Goal: Check status: Check status

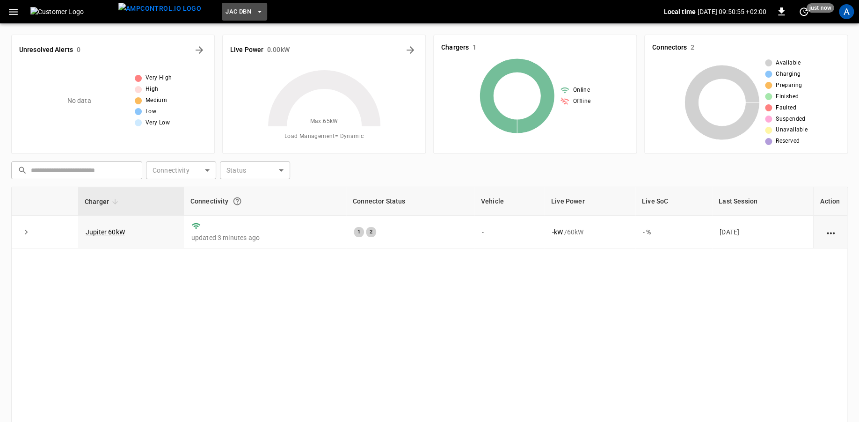
click at [255, 9] on icon "button" at bounding box center [259, 11] width 9 height 9
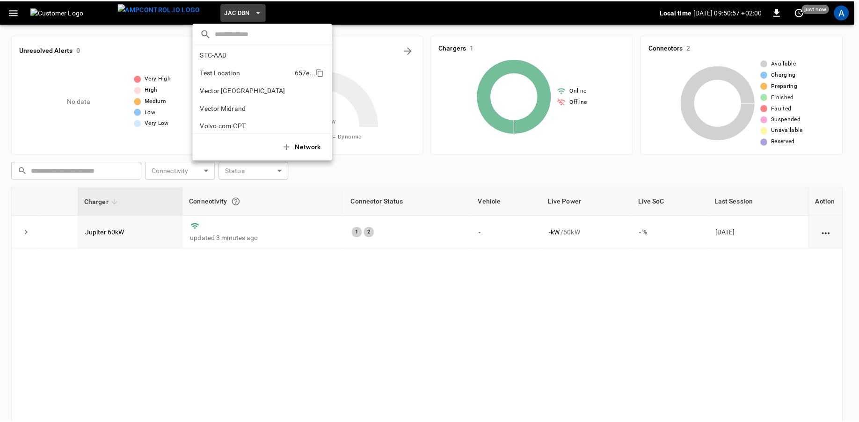
scroll to position [68, 0]
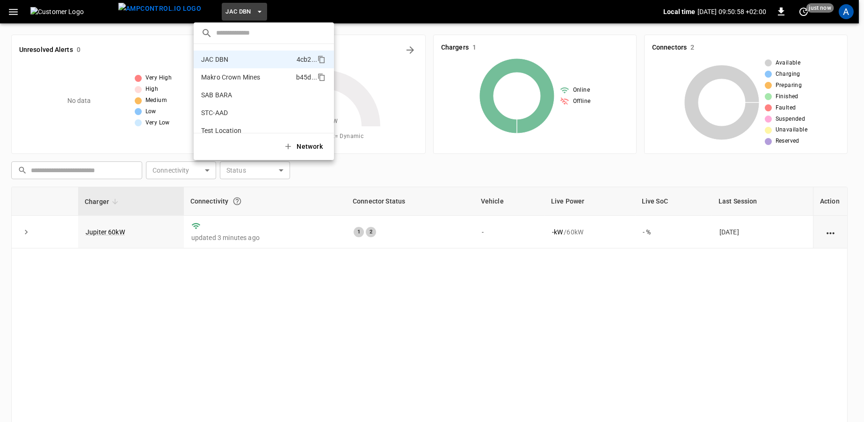
click at [235, 74] on p "Makro Crown Mines" at bounding box center [246, 77] width 91 height 9
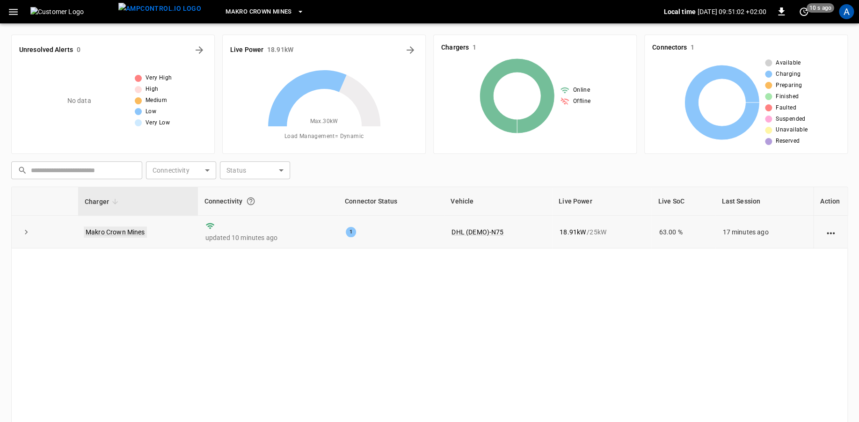
click at [124, 231] on link "Makro Crown Mines" at bounding box center [115, 231] width 63 height 11
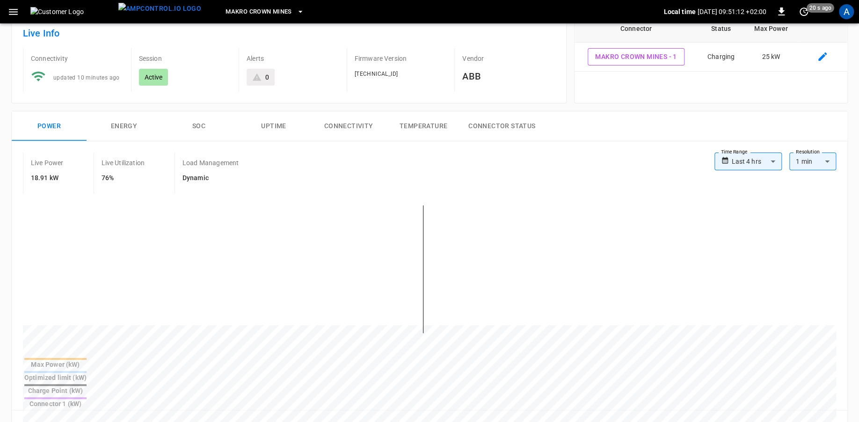
scroll to position [117, 0]
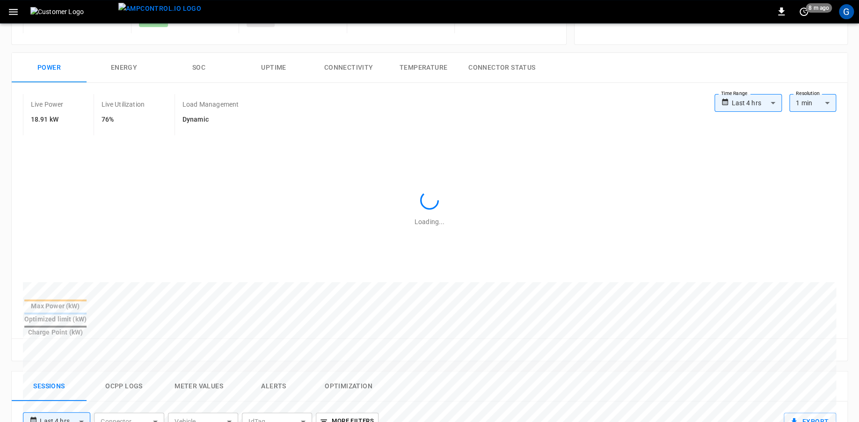
scroll to position [117, 0]
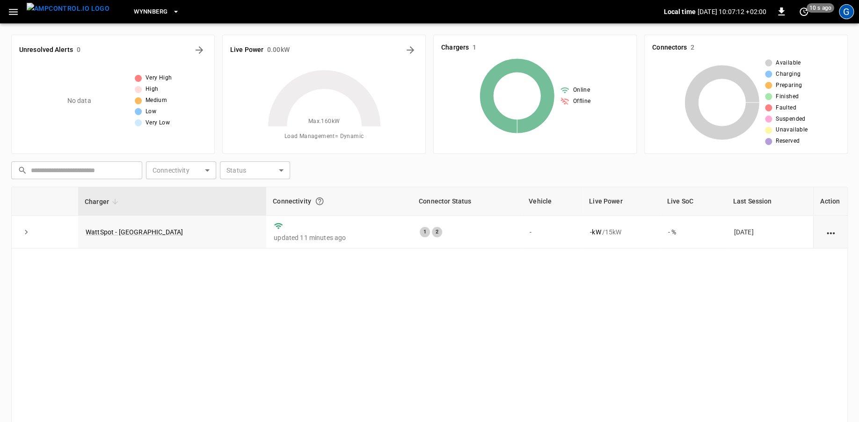
click at [842, 14] on div "G" at bounding box center [846, 11] width 15 height 15
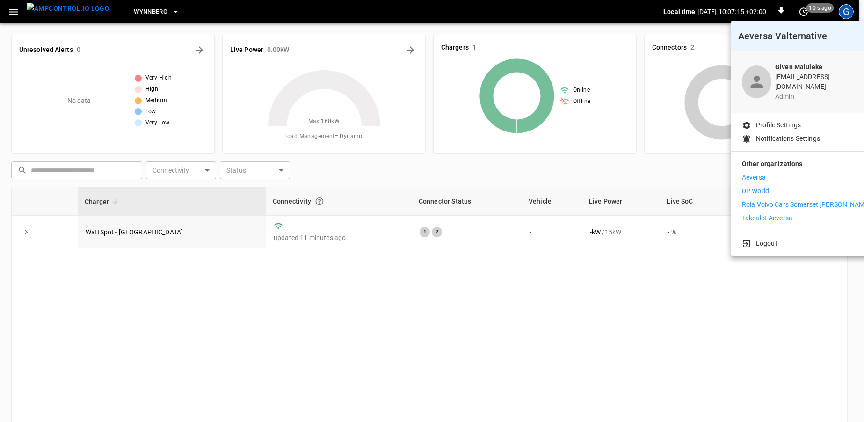
click at [132, 232] on div at bounding box center [432, 211] width 864 height 422
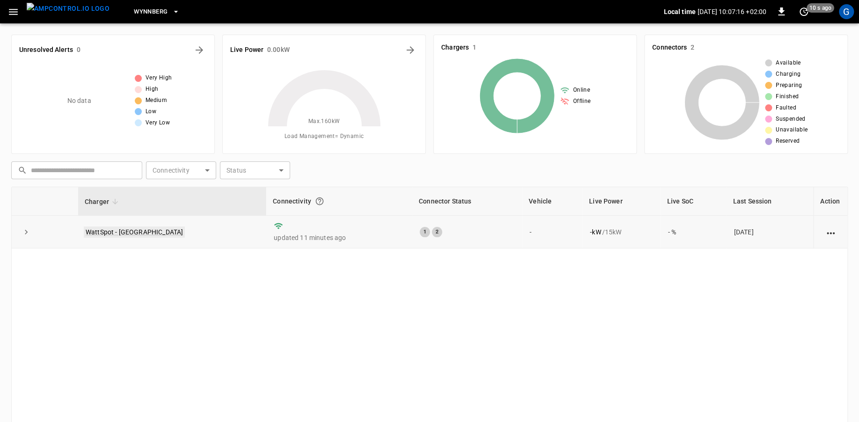
click at [129, 231] on link "WattSpot - Wynberg" at bounding box center [134, 231] width 101 height 11
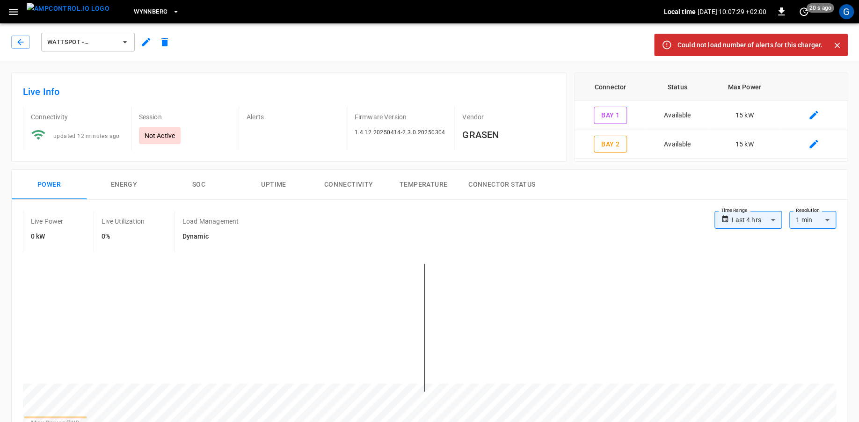
click at [350, 184] on button "Connectivity" at bounding box center [348, 185] width 75 height 30
